Goal: Information Seeking & Learning: Learn about a topic

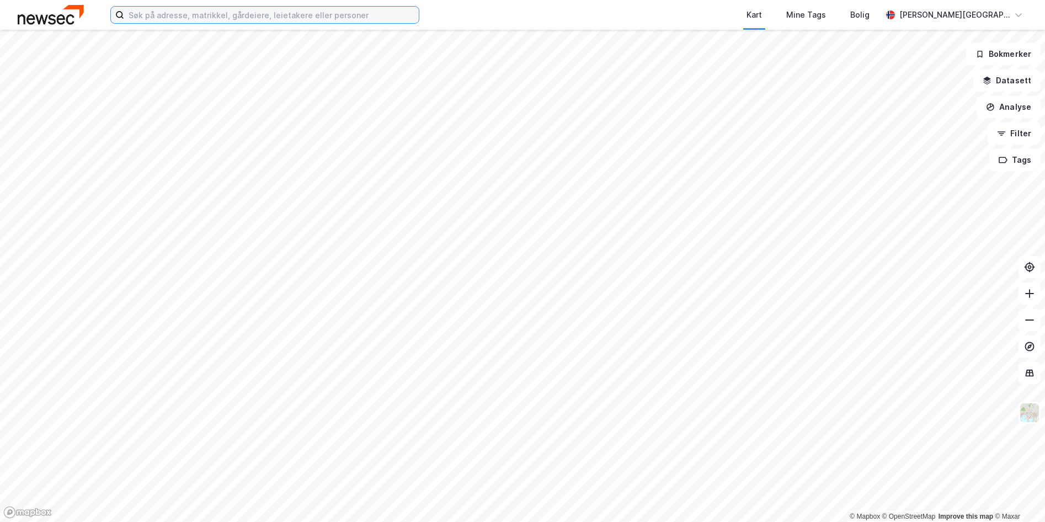
click at [237, 20] on input at bounding box center [271, 15] width 295 height 17
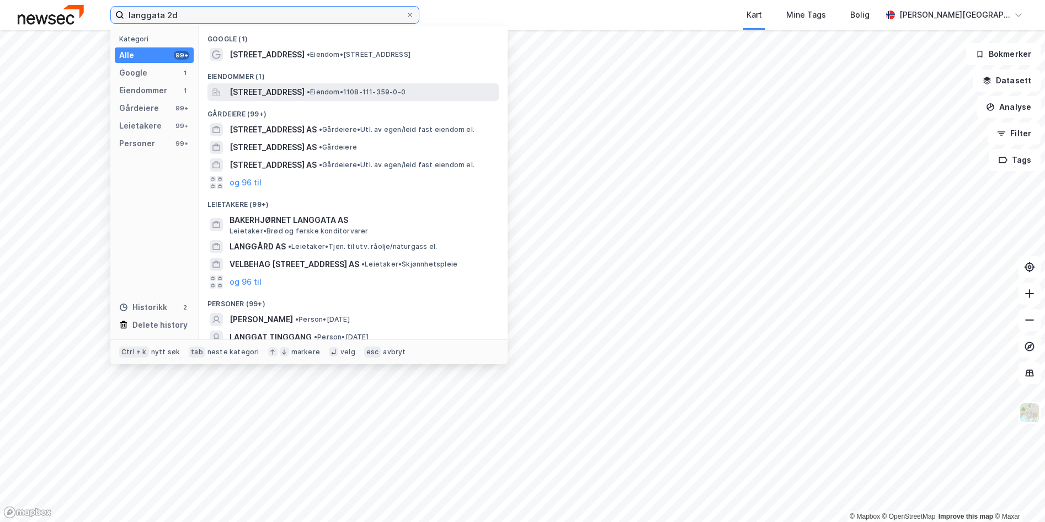
type input "langgata 2d"
click at [305, 94] on span "[STREET_ADDRESS]" at bounding box center [266, 92] width 75 height 13
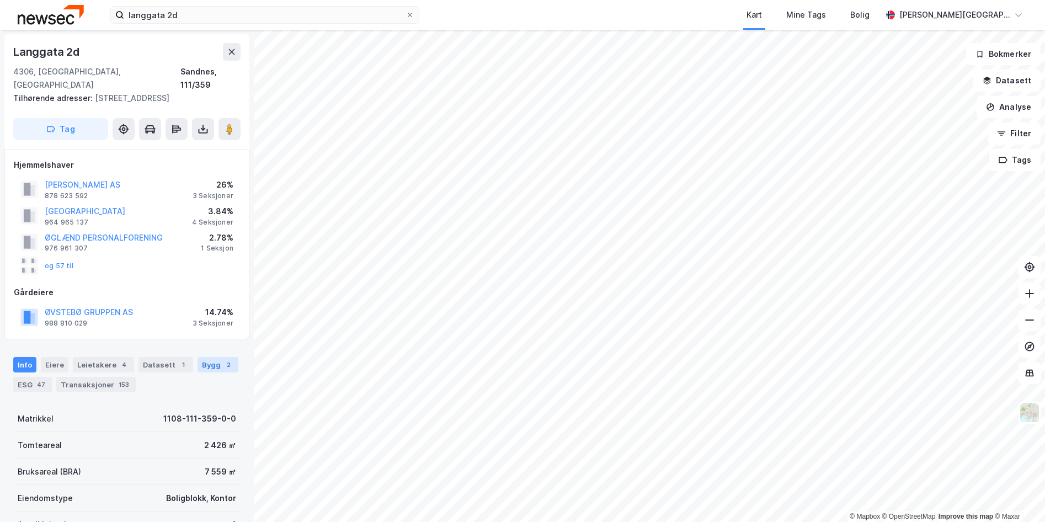
click at [211, 357] on div "Bygg 2" at bounding box center [217, 364] width 41 height 15
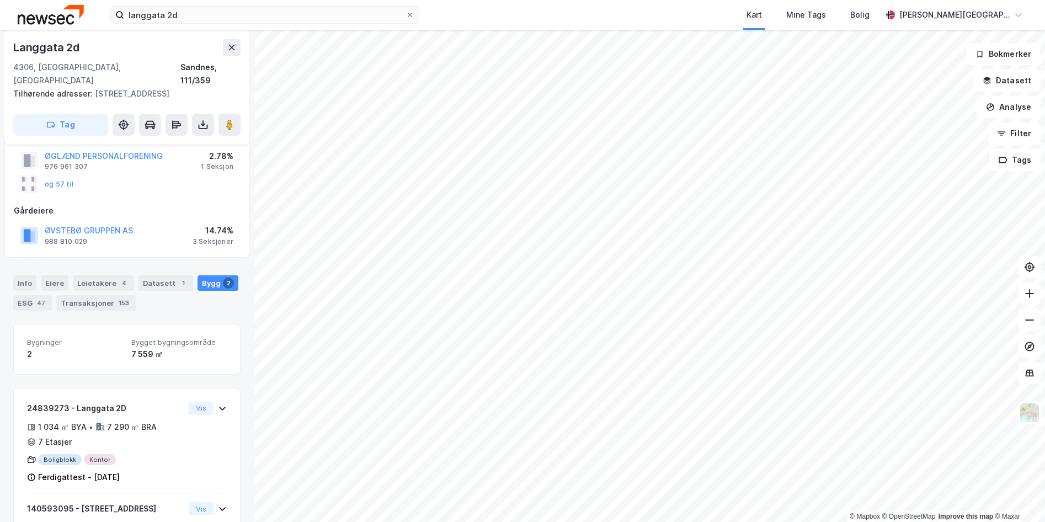
scroll to position [158, 0]
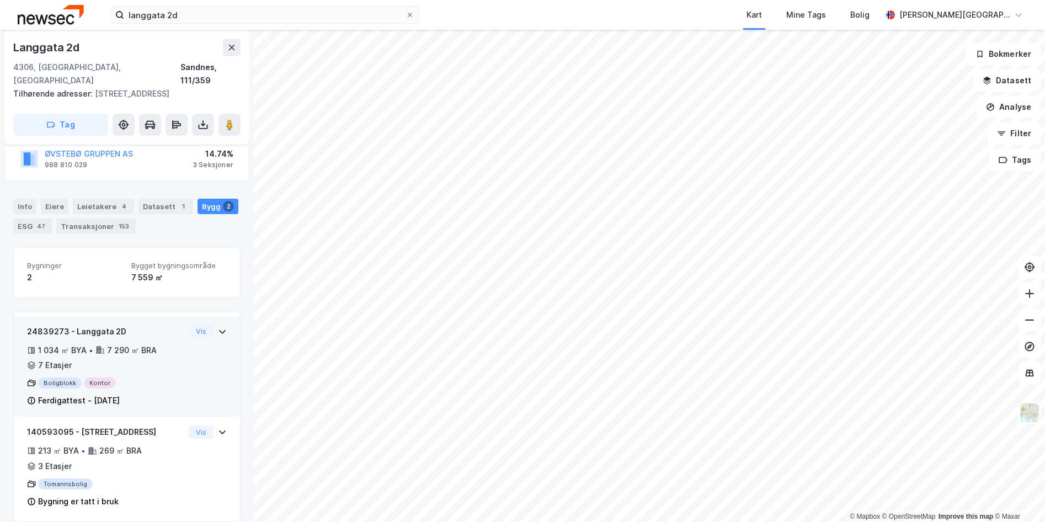
click at [213, 351] on div "24839273 - Langgata 2D 1 034 ㎡ BYA • 7 290 ㎡ BRA • 7 Etasjer Boligblokk Kontor …" at bounding box center [127, 371] width 200 height 92
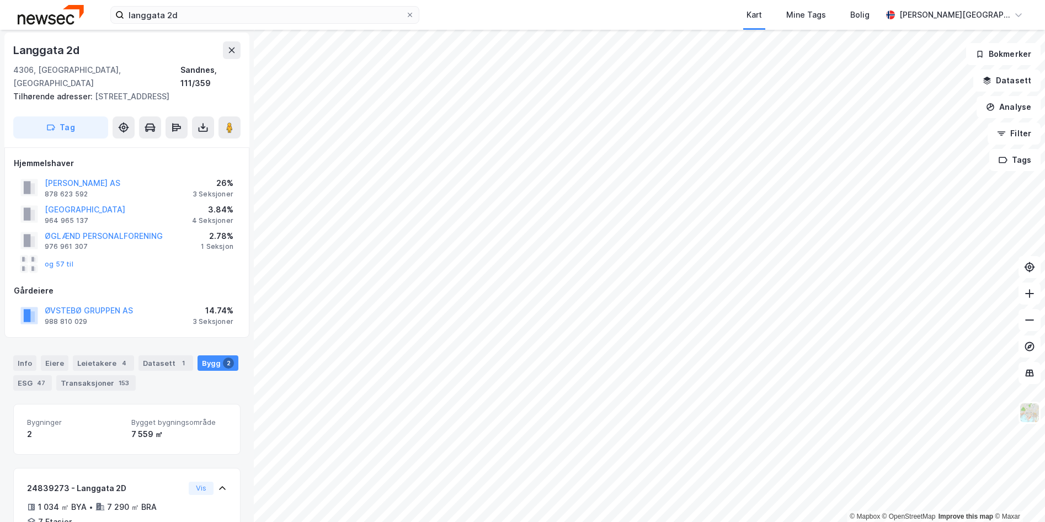
scroll to position [0, 0]
click at [52, 357] on div "Eiere" at bounding box center [55, 364] width 28 height 15
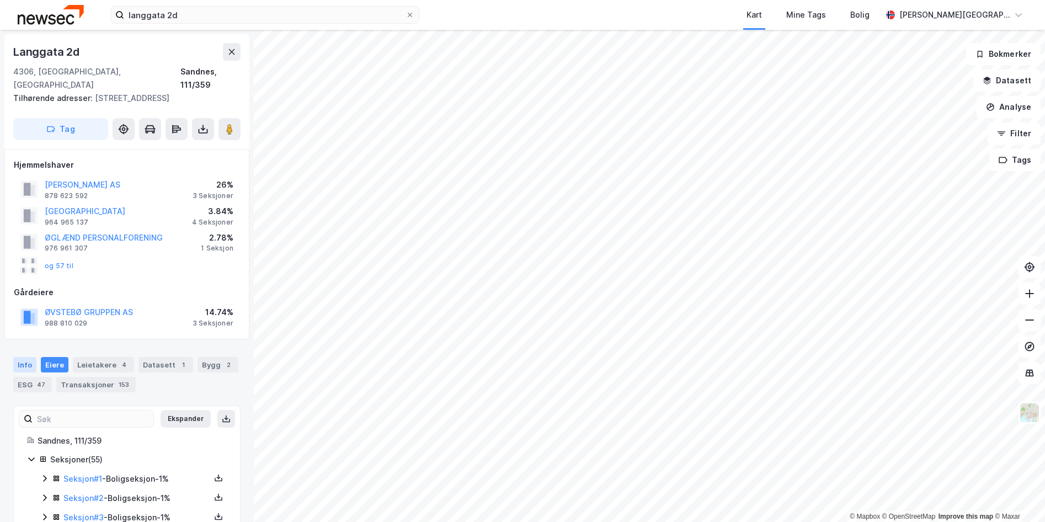
click at [26, 357] on div "Info" at bounding box center [24, 364] width 23 height 15
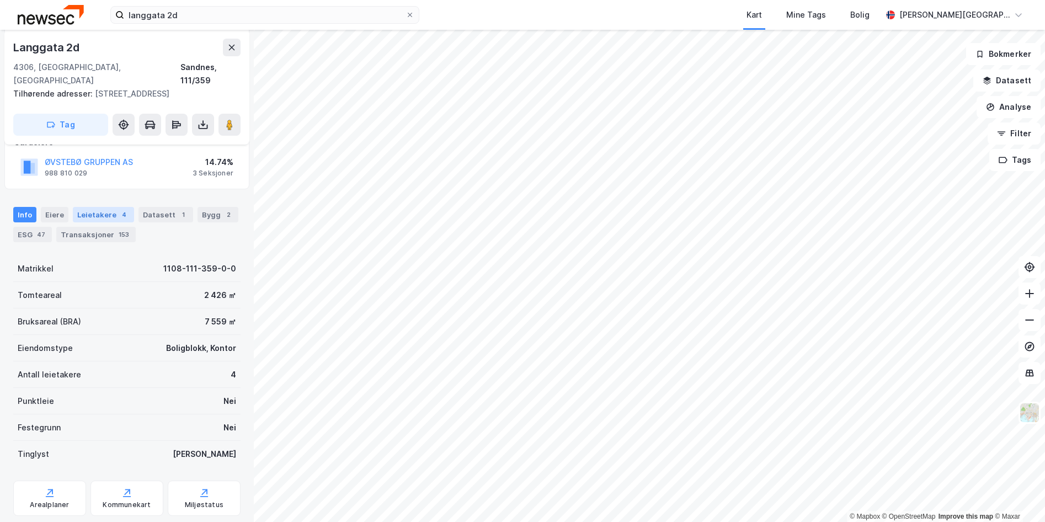
scroll to position [146, 0]
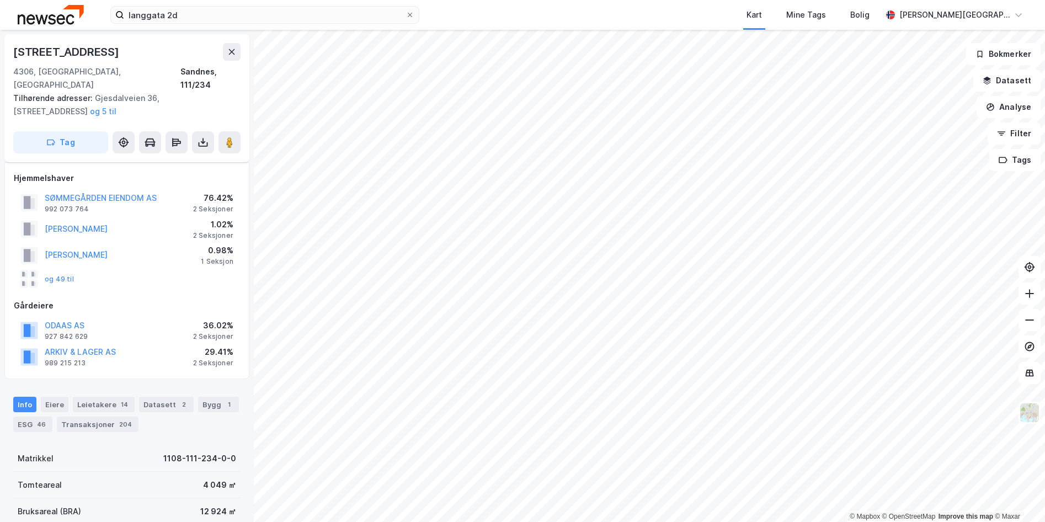
scroll to position [146, 0]
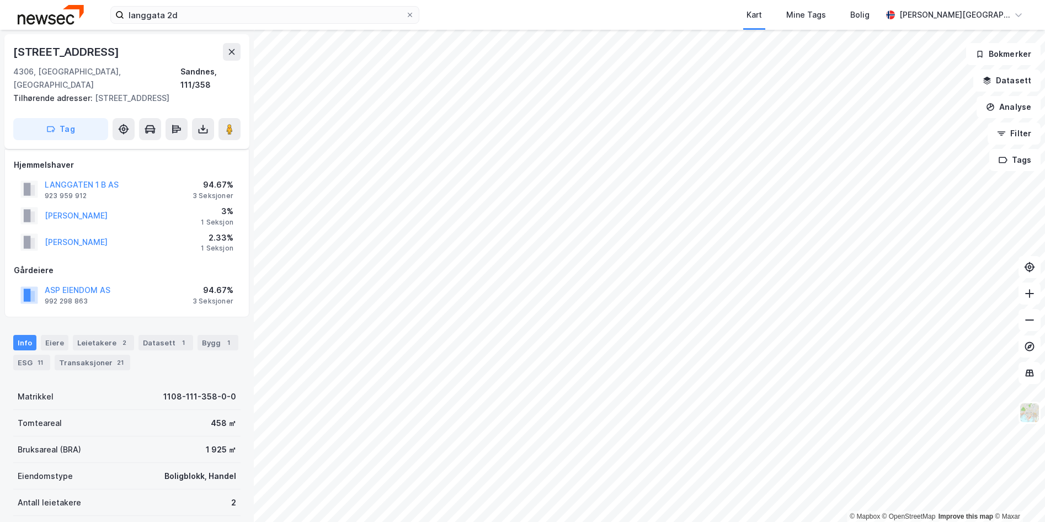
scroll to position [146, 0]
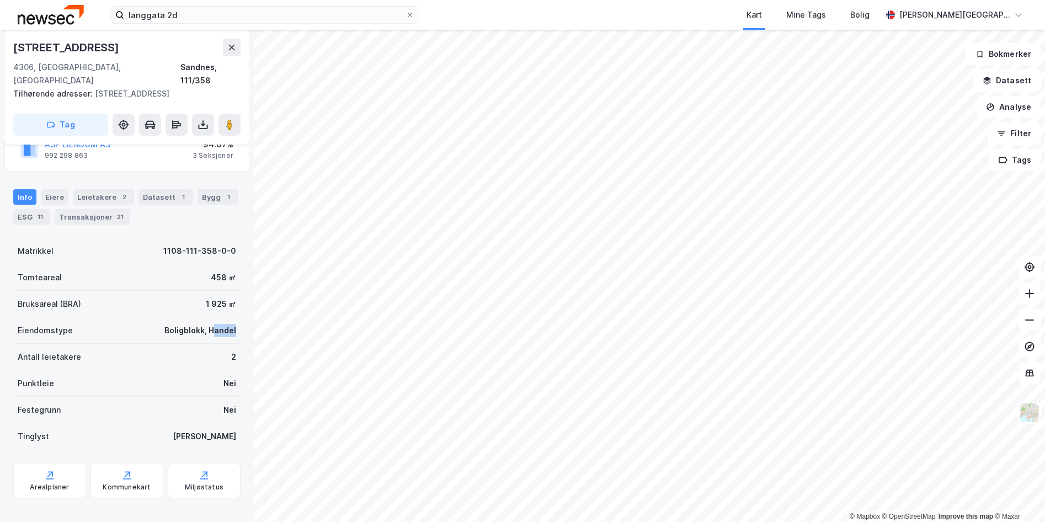
drag, startPoint x: 205, startPoint y: 317, endPoint x: 233, endPoint y: 318, distance: 28.7
click at [233, 318] on div "[STREET_ADDRESS] Tilhørende adresser: [STREET_ADDRESS] Tag Hjemmelshaver LANGGA…" at bounding box center [127, 276] width 254 height 492
drag, startPoint x: 233, startPoint y: 318, endPoint x: 188, endPoint y: 364, distance: 64.0
click at [188, 370] on div "Punktleie Nei" at bounding box center [126, 383] width 227 height 26
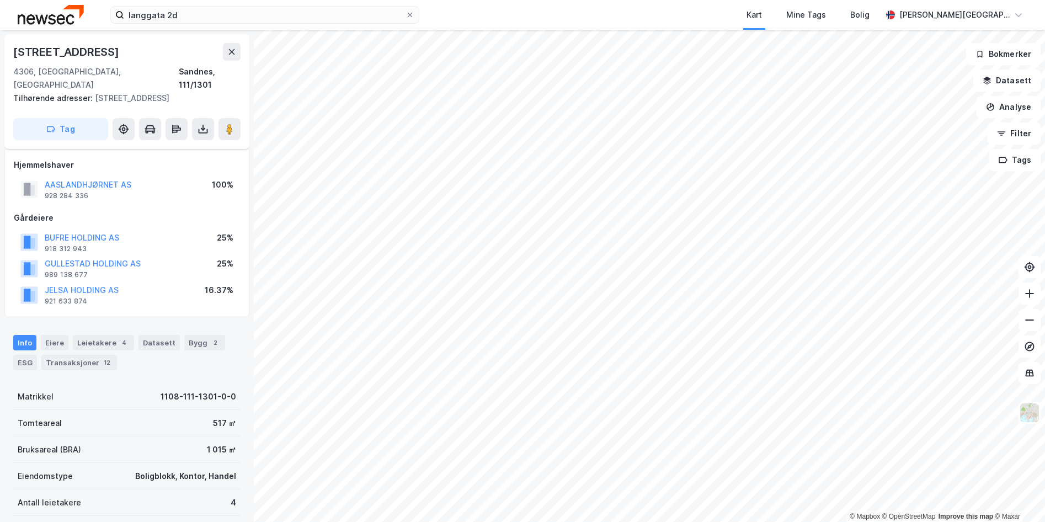
scroll to position [145, 0]
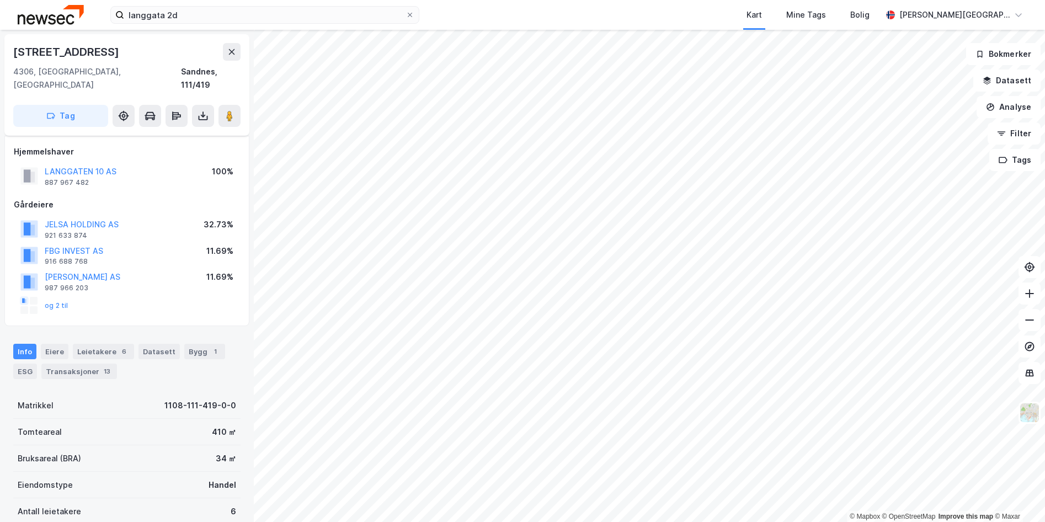
scroll to position [145, 0]
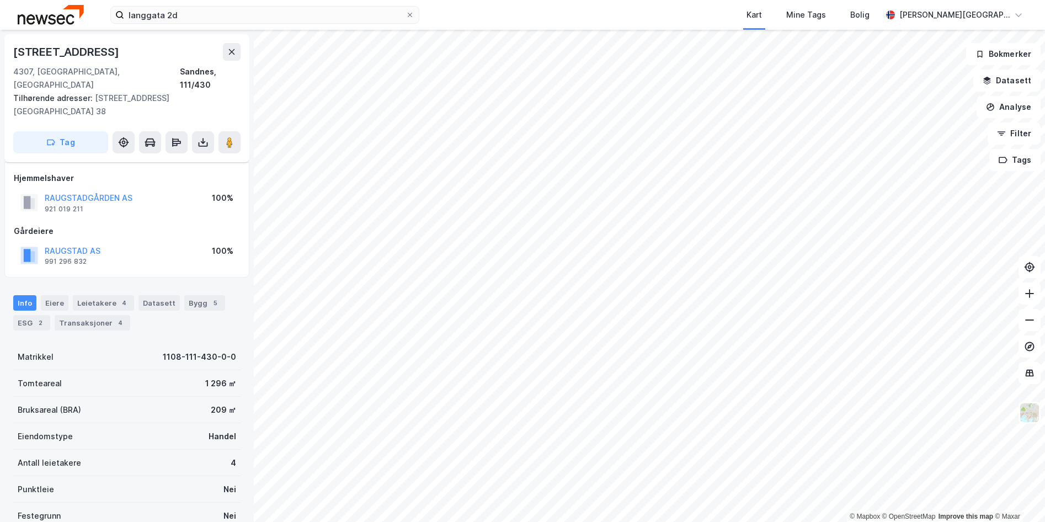
scroll to position [92, 0]
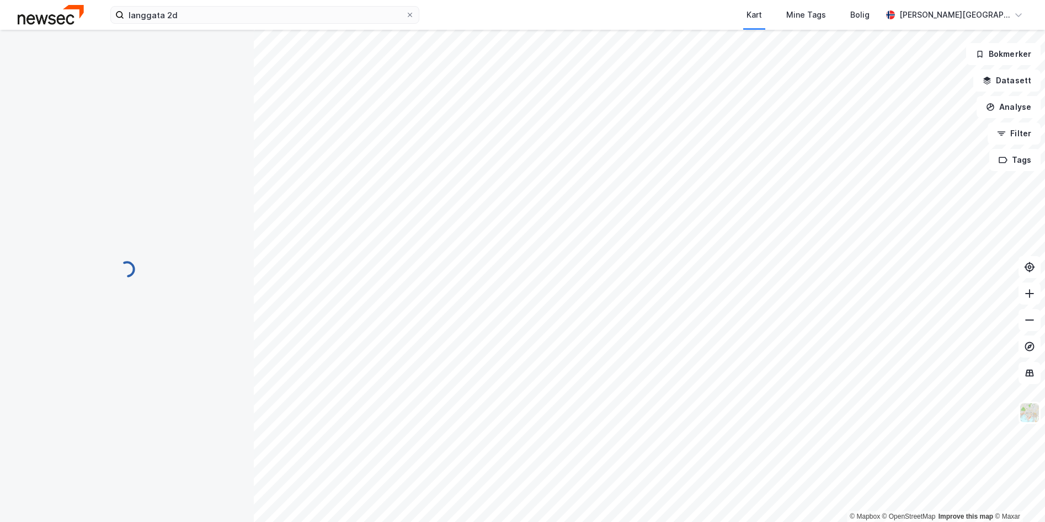
scroll to position [92, 0]
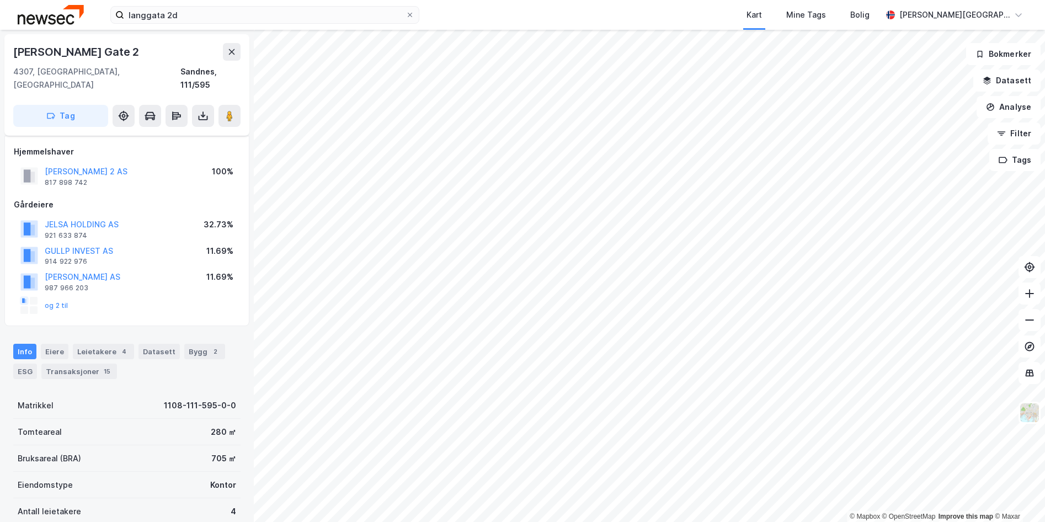
scroll to position [92, 0]
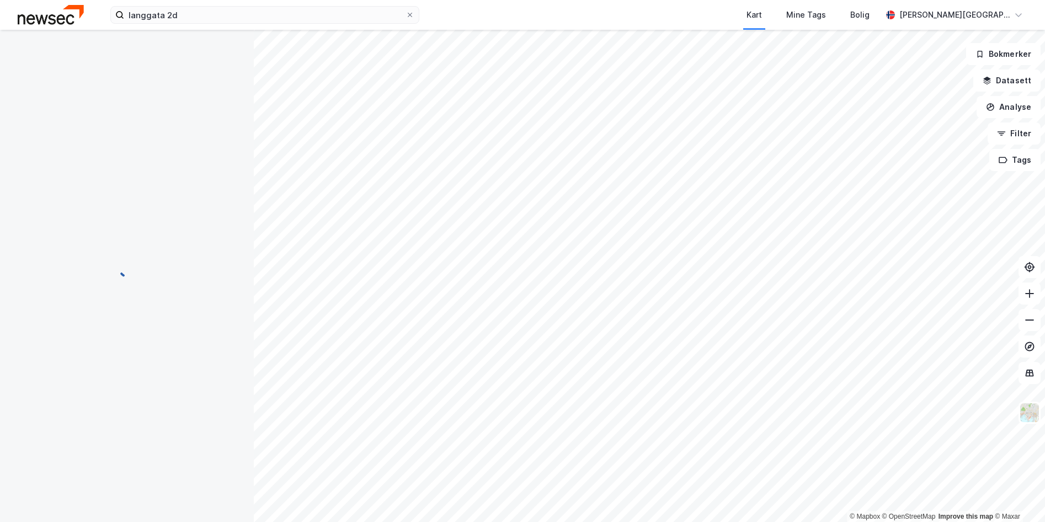
scroll to position [92, 0]
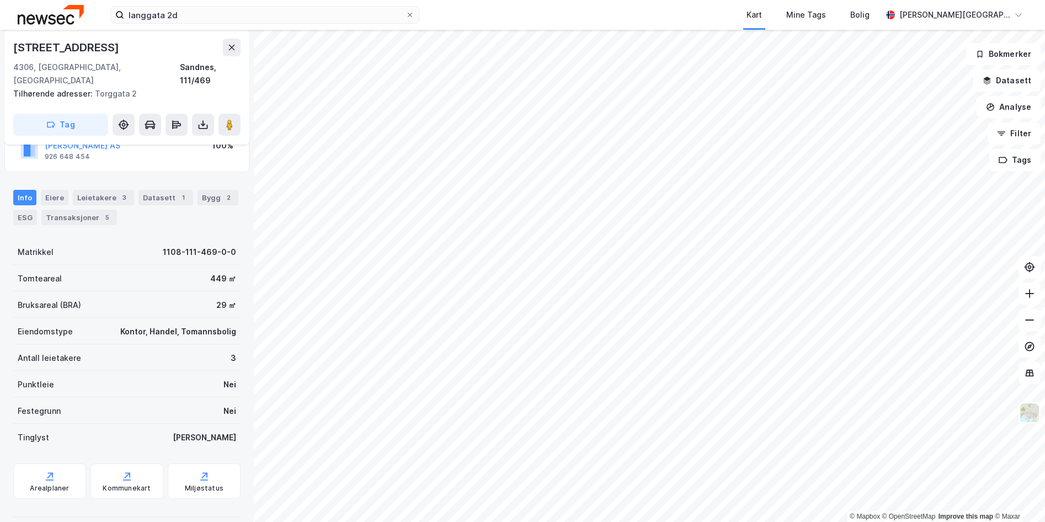
click at [650, 521] on html "langgata 2d Kart Mine Tags Bolig [PERSON_NAME] © Mapbox © OpenStreetMap Improve…" at bounding box center [522, 261] width 1045 height 522
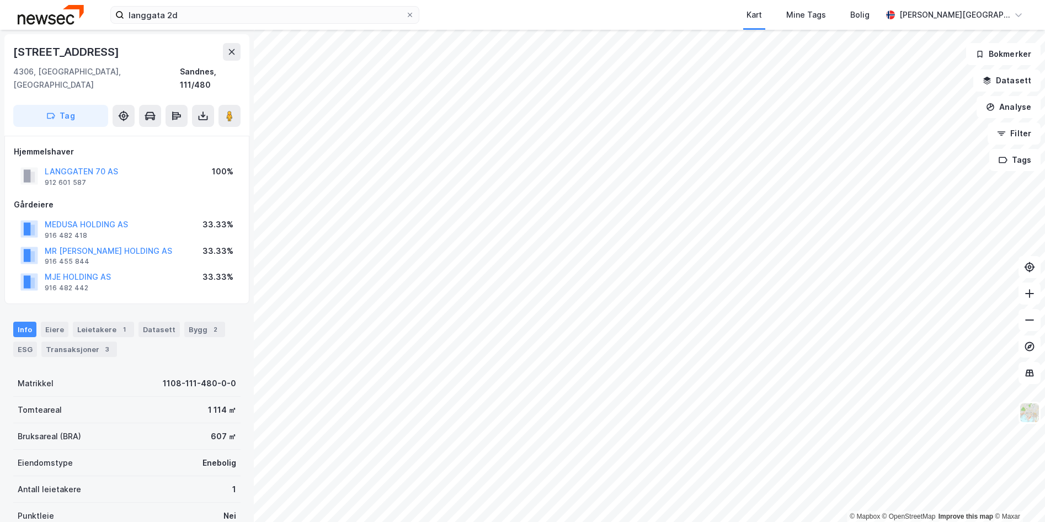
scroll to position [92, 0]
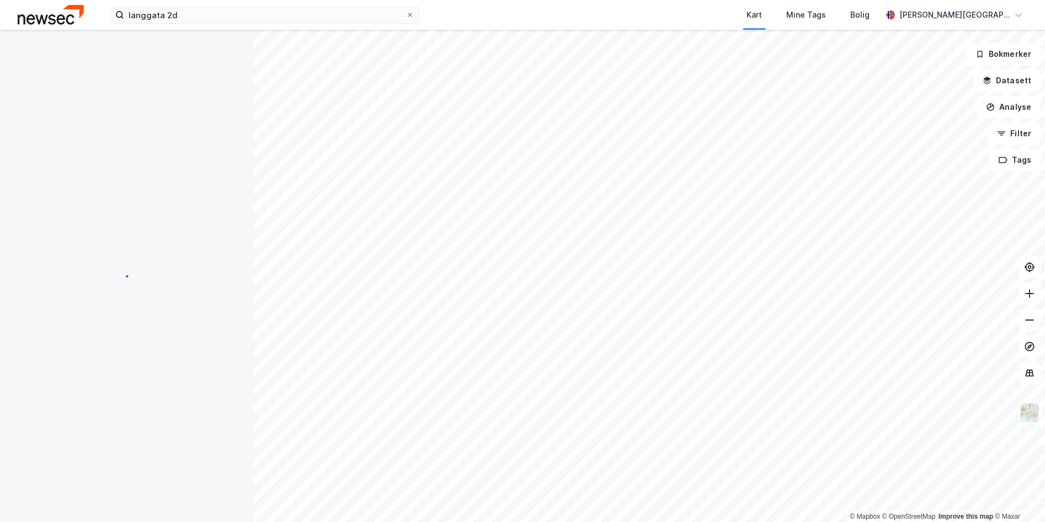
scroll to position [92, 0]
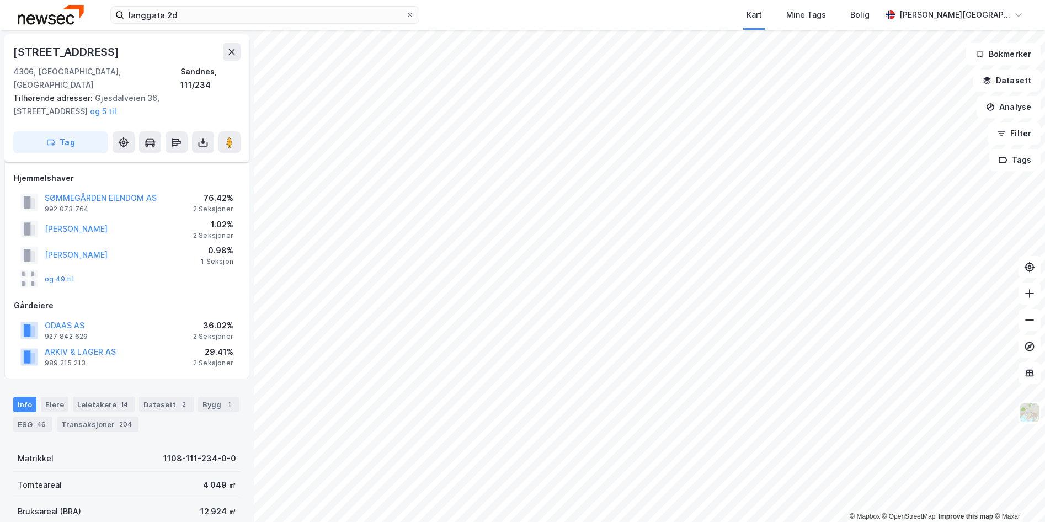
scroll to position [92, 0]
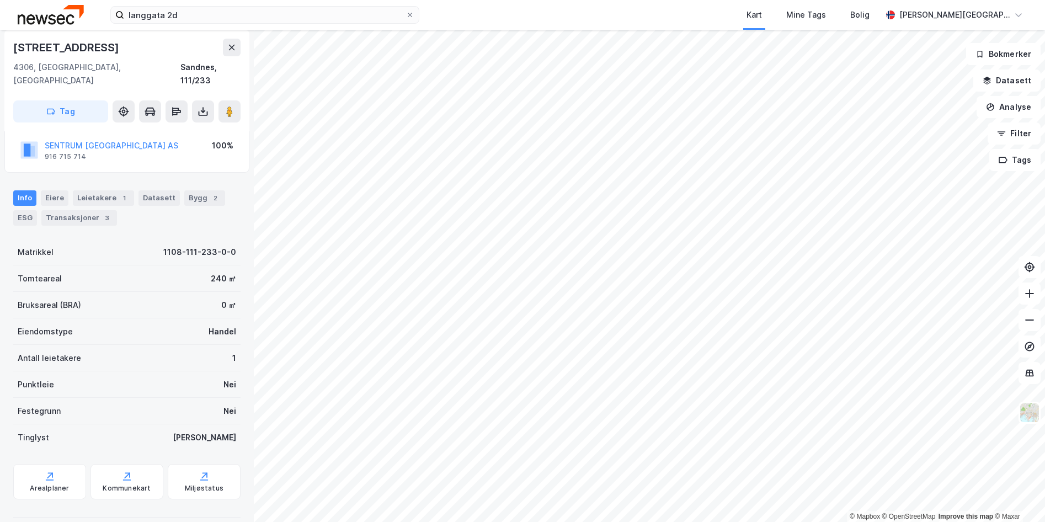
scroll to position [79, 0]
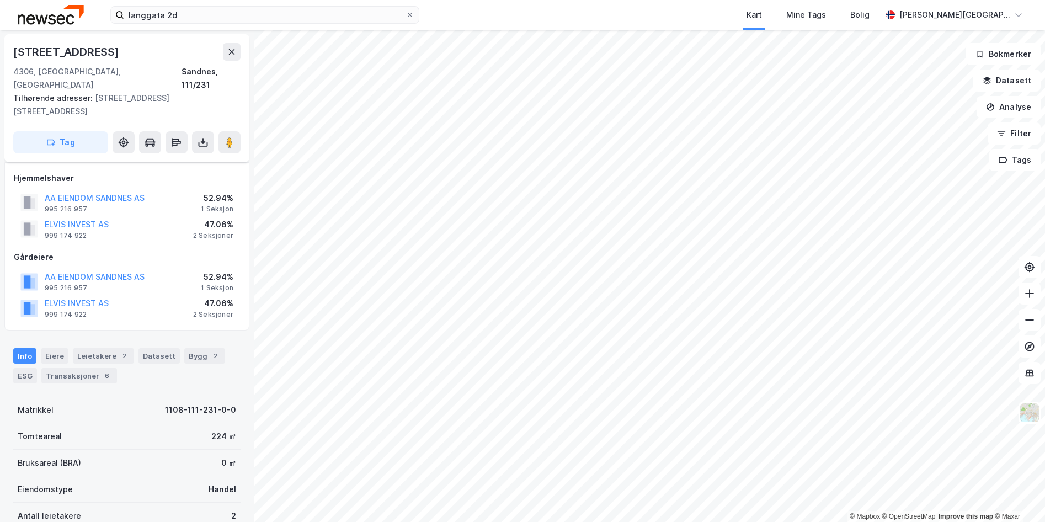
scroll to position [79, 0]
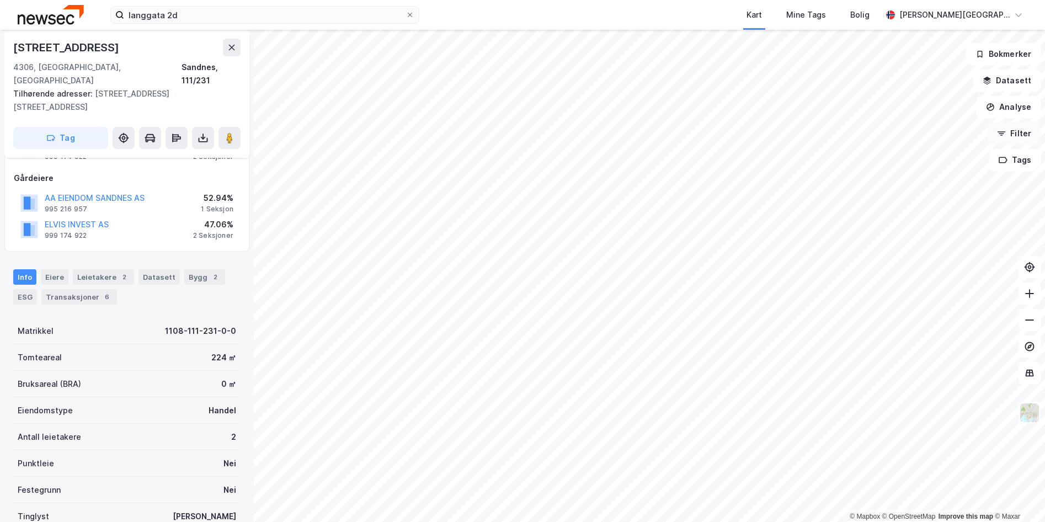
click at [1016, 141] on button "Filter" at bounding box center [1013, 133] width 53 height 22
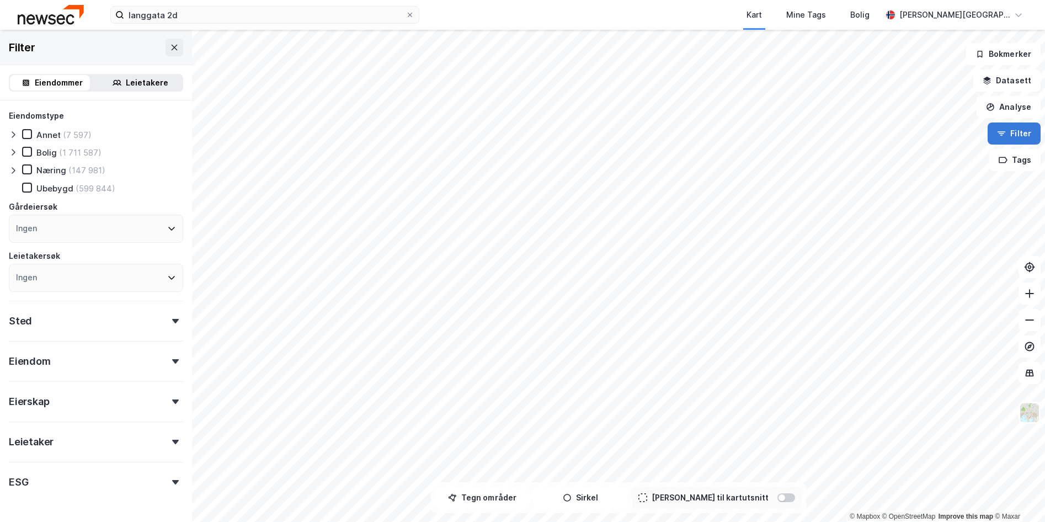
click at [1016, 140] on button "Filter" at bounding box center [1013, 133] width 53 height 22
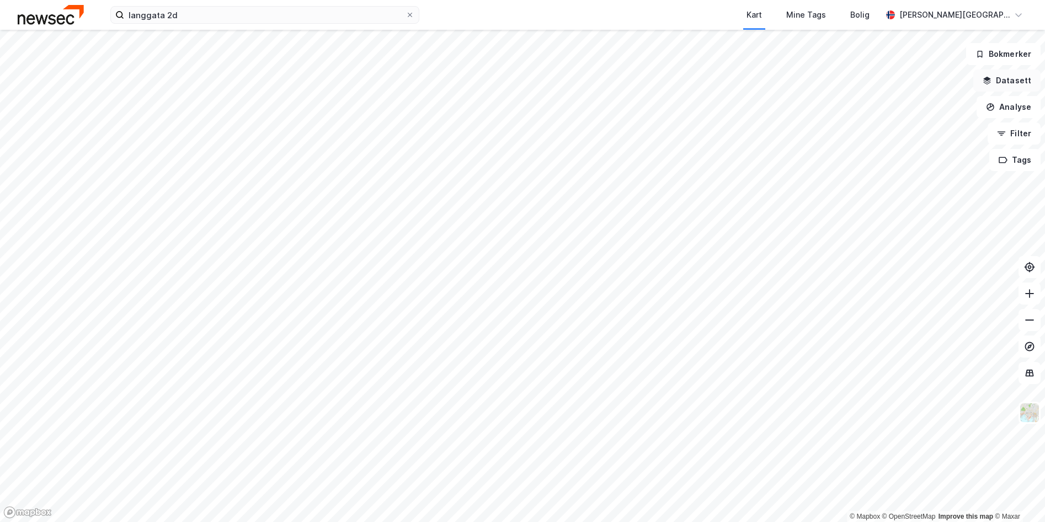
click at [1001, 76] on button "Datasett" at bounding box center [1006, 81] width 67 height 22
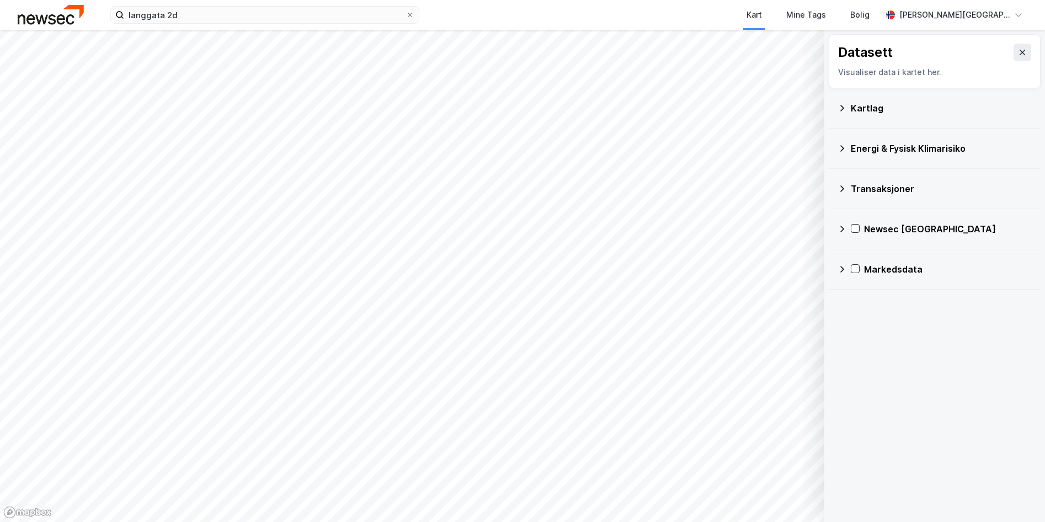
click at [846, 111] on div "Kartlag" at bounding box center [934, 108] width 194 height 26
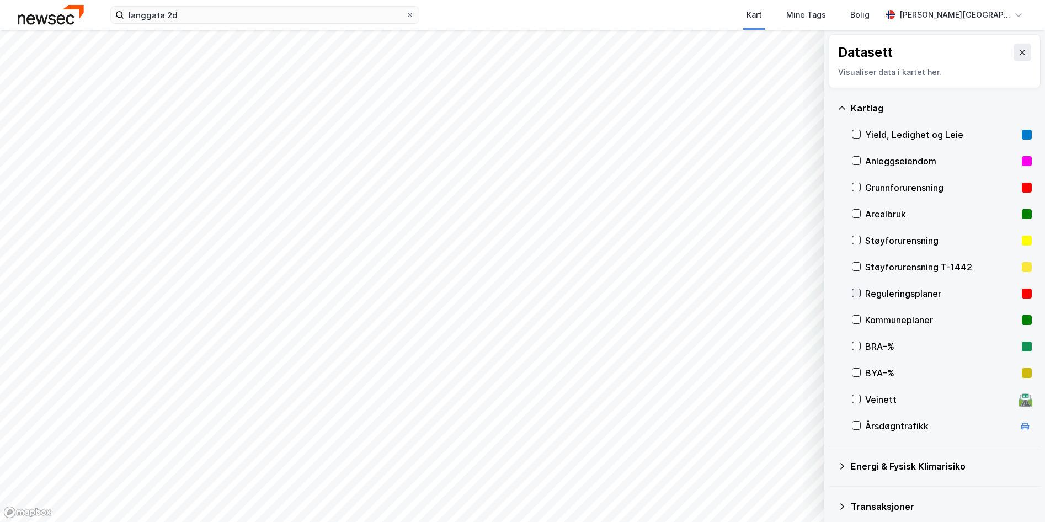
click at [859, 293] on icon at bounding box center [856, 293] width 8 height 8
